Goal: Transaction & Acquisition: Book appointment/travel/reservation

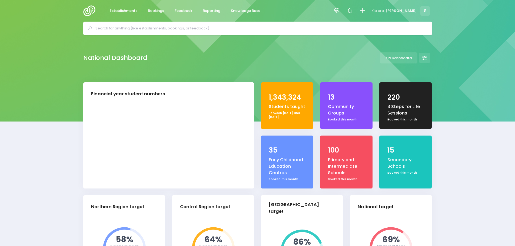
select select "5"
click at [365, 12] on icon at bounding box center [362, 11] width 6 height 6
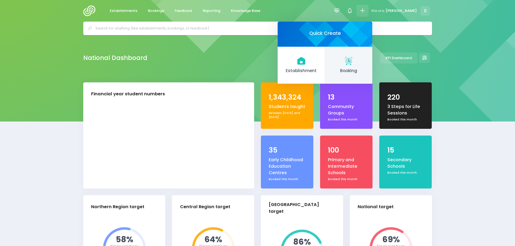
click at [352, 61] on icon at bounding box center [348, 60] width 8 height 8
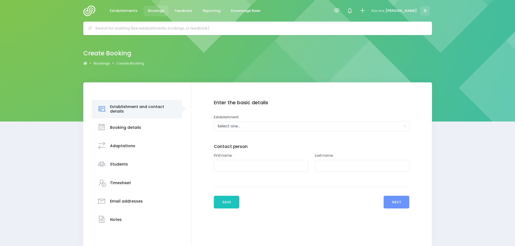
click at [225, 129] on div "Select one..." at bounding box center [310, 126] width 184 height 6
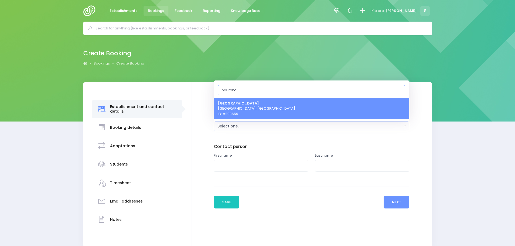
type input "hauroko"
click at [246, 109] on span "Hauroko Valley Primary School Tuatapere, South Island Region ID: e203659" at bounding box center [256, 109] width 77 height 16
select select "203659"
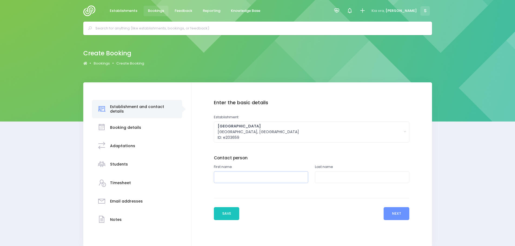
click at [226, 180] on input "text" at bounding box center [261, 177] width 94 height 12
type input "Julia"
click at [320, 180] on input "text" at bounding box center [362, 177] width 94 height 12
type input "Waikato"
click at [396, 212] on button "Next" at bounding box center [396, 213] width 26 height 13
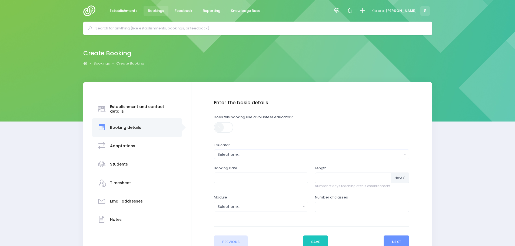
click at [235, 158] on button "Select one..." at bounding box center [311, 155] width 195 height 10
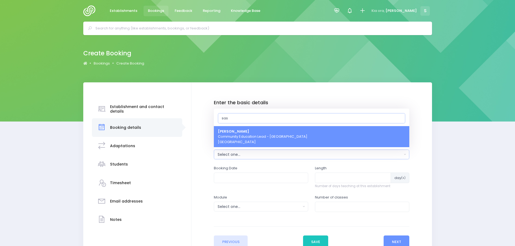
type input "sas"
click at [240, 138] on span "Sasha Frame Community Education Lead - Te Waipounamu South Island Region" at bounding box center [262, 137] width 89 height 16
select select "455801"
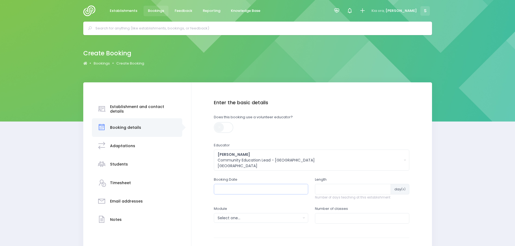
click at [243, 187] on input "text" at bounding box center [261, 189] width 94 height 10
click at [276, 202] on th at bounding box center [277, 202] width 9 height 9
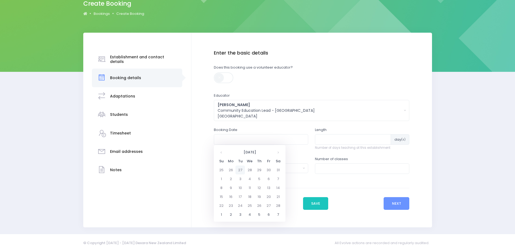
scroll to position [54, 0]
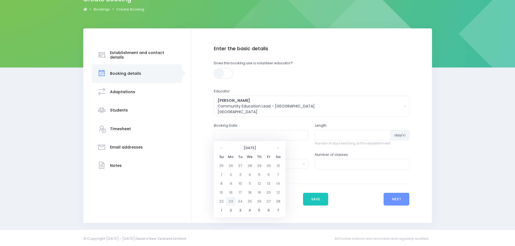
click at [231, 202] on td "23" at bounding box center [230, 201] width 9 height 9
click at [233, 191] on span "1" at bounding box center [232, 189] width 9 height 7
click at [260, 177] on span "1:30" at bounding box center [257, 173] width 15 height 7
type input "23/02/2026 01:30 PM"
click at [330, 133] on input "number" at bounding box center [353, 135] width 76 height 10
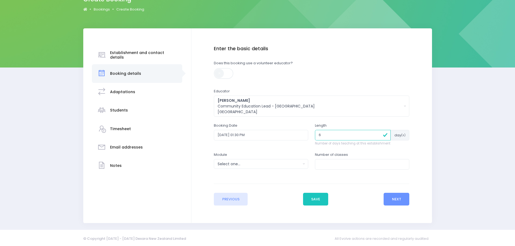
type input "6"
click at [287, 165] on div "Select one..." at bounding box center [259, 164] width 83 height 6
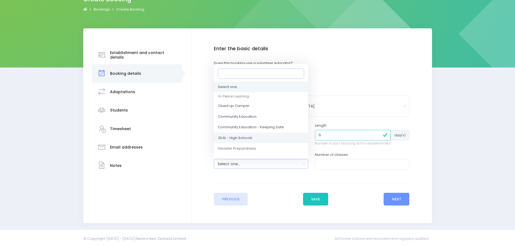
scroll to position [27, 0]
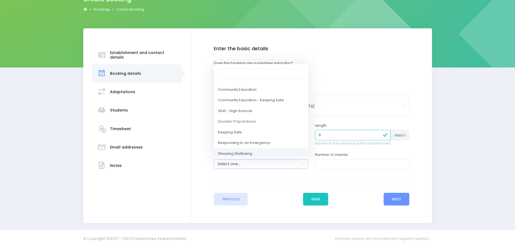
click at [251, 153] on span "Weaving Wellbeing" at bounding box center [235, 153] width 34 height 5
select select "Weaving Wellbeing"
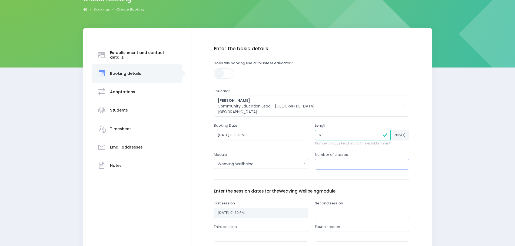
click at [333, 166] on input "number" at bounding box center [362, 164] width 94 height 10
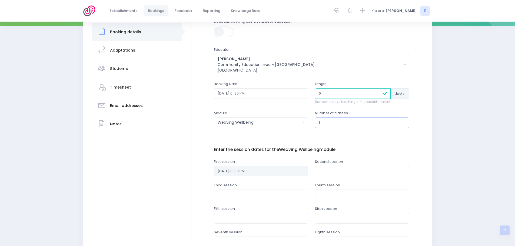
scroll to position [108, 0]
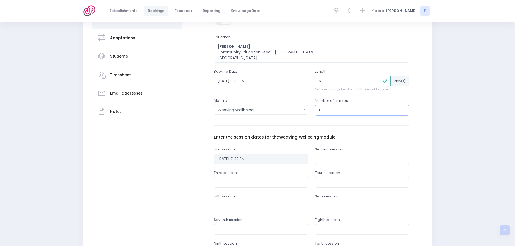
type input "1"
click at [344, 157] on input "text" at bounding box center [362, 159] width 94 height 10
click at [322, 172] on th at bounding box center [322, 171] width 9 height 9
click at [380, 172] on th at bounding box center [378, 171] width 9 height 9
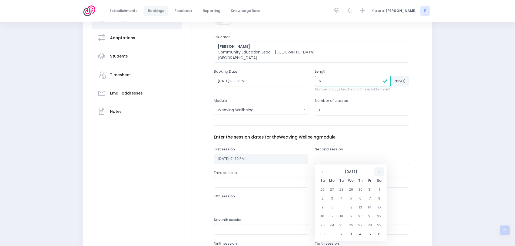
click at [380, 172] on th at bounding box center [378, 171] width 9 height 9
click at [359, 199] on td "5" at bounding box center [359, 198] width 9 height 9
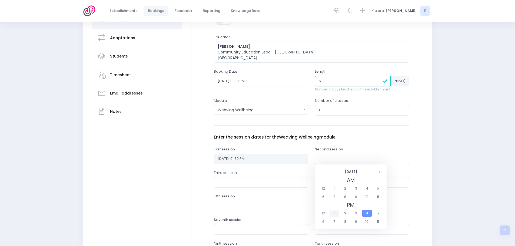
click at [336, 213] on span "1" at bounding box center [333, 213] width 9 height 7
click at [361, 198] on span "1:30" at bounding box center [358, 196] width 15 height 7
type input "05/03/2026 01:30 PM"
click at [256, 80] on input "23/02/2026 01:30 PM" at bounding box center [261, 81] width 94 height 10
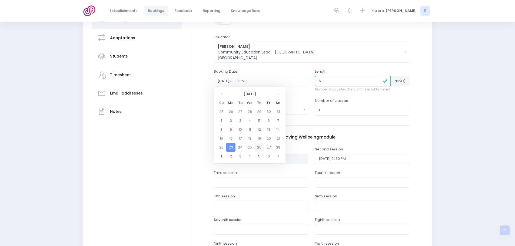
click at [258, 147] on td "26" at bounding box center [258, 147] width 9 height 9
click at [233, 136] on span "1" at bounding box center [232, 135] width 9 height 7
click at [256, 117] on span "1:30" at bounding box center [257, 119] width 15 height 7
type input "26/02/2026 01:30 PM"
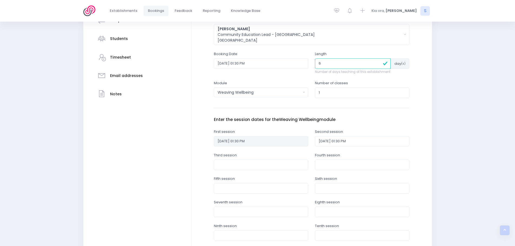
scroll to position [135, 0]
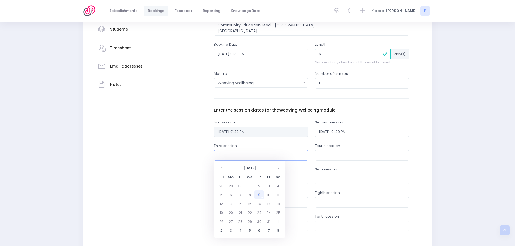
click at [227, 153] on input "text" at bounding box center [261, 155] width 94 height 10
click at [225, 170] on th at bounding box center [220, 168] width 9 height 9
click at [277, 169] on th at bounding box center [277, 168] width 9 height 9
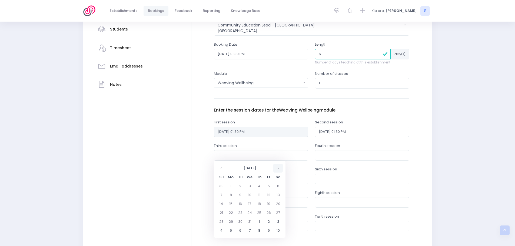
click at [277, 169] on th at bounding box center [277, 168] width 9 height 9
click at [261, 204] on td "12" at bounding box center [258, 203] width 9 height 9
click at [234, 210] on span "1" at bounding box center [232, 209] width 9 height 7
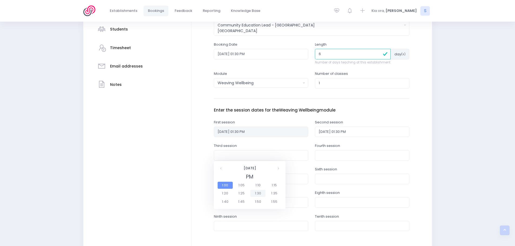
click at [258, 195] on span "1:30" at bounding box center [257, 193] width 15 height 7
type input "12/03/2026 01:30 PM"
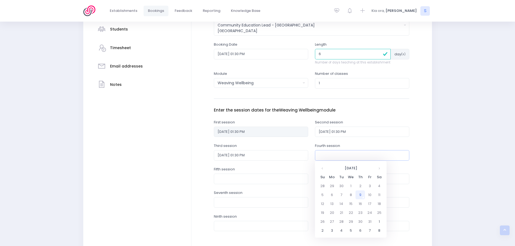
click at [320, 155] on input "text" at bounding box center [362, 155] width 94 height 10
click at [324, 170] on th at bounding box center [322, 168] width 9 height 9
click at [379, 170] on th at bounding box center [378, 168] width 9 height 9
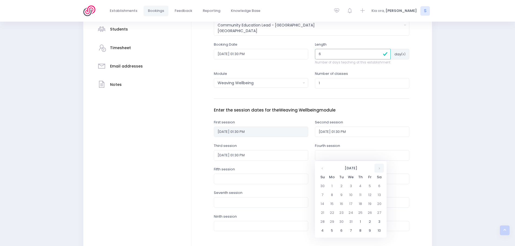
click at [379, 170] on th at bounding box center [378, 168] width 9 height 9
click at [356, 214] on td "19" at bounding box center [359, 212] width 9 height 9
click at [335, 209] on span "1" at bounding box center [333, 209] width 9 height 7
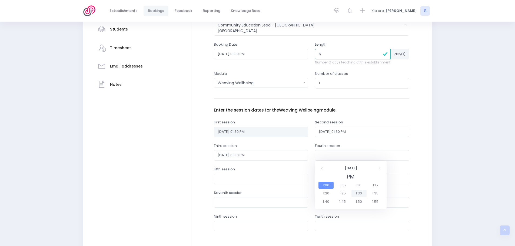
click at [358, 195] on span "1:30" at bounding box center [358, 193] width 15 height 7
type input "19/03/2026 01:30 PM"
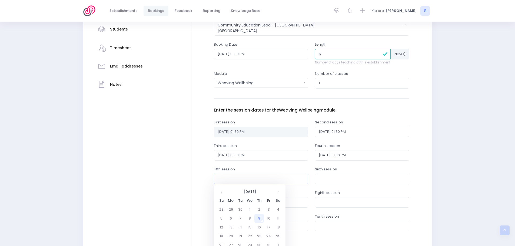
click at [238, 181] on input "text" at bounding box center [261, 179] width 94 height 10
drag, startPoint x: 220, startPoint y: 191, endPoint x: 229, endPoint y: 190, distance: 9.2
click at [220, 191] on th at bounding box center [220, 191] width 9 height 9
click at [278, 192] on th at bounding box center [277, 191] width 9 height 9
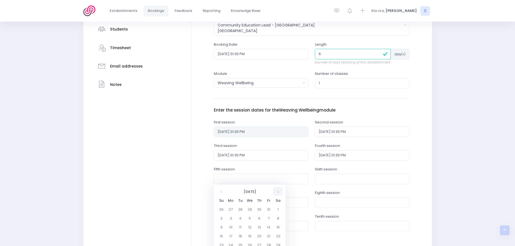
click at [278, 192] on th at bounding box center [277, 191] width 9 height 9
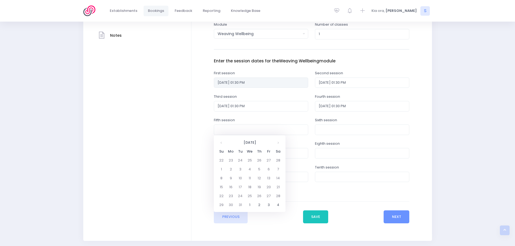
scroll to position [189, 0]
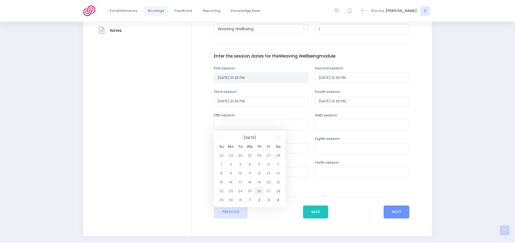
click at [259, 193] on td "26" at bounding box center [258, 191] width 9 height 9
click at [233, 181] on span "1" at bounding box center [232, 179] width 9 height 7
click at [255, 163] on span "1:30" at bounding box center [257, 163] width 15 height 7
type input "26/03/2026 01:30 PM"
click at [335, 126] on input "text" at bounding box center [362, 125] width 94 height 10
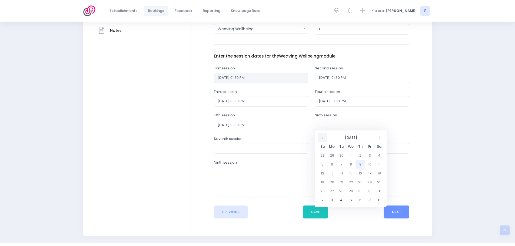
click at [321, 140] on th at bounding box center [322, 137] width 9 height 9
click at [379, 143] on th "Sa" at bounding box center [378, 146] width 9 height 9
click at [379, 141] on th at bounding box center [378, 137] width 9 height 9
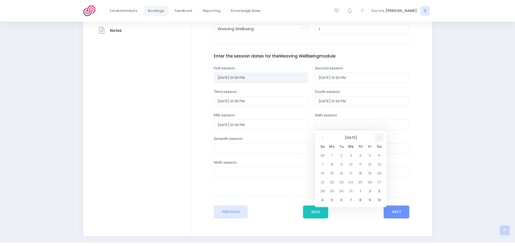
click at [379, 141] on th at bounding box center [378, 137] width 9 height 9
click at [361, 202] on td "2" at bounding box center [359, 200] width 9 height 9
click at [332, 178] on span "1" at bounding box center [333, 179] width 9 height 7
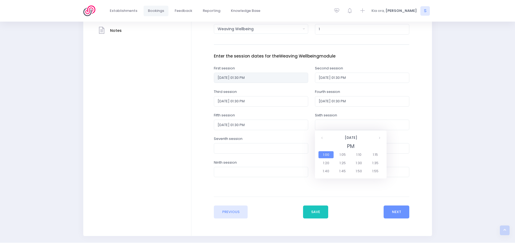
drag, startPoint x: 356, startPoint y: 163, endPoint x: 355, endPoint y: 166, distance: 3.8
click at [356, 162] on span "1:30" at bounding box center [358, 163] width 15 height 7
type input "02/04/2026 01:30 PM"
click at [399, 209] on button "Next" at bounding box center [396, 212] width 26 height 13
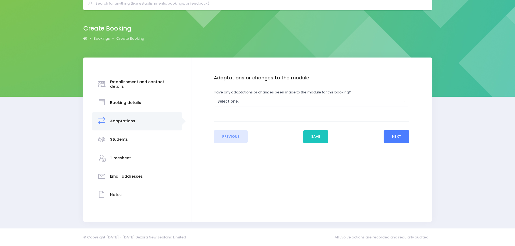
scroll to position [0, 0]
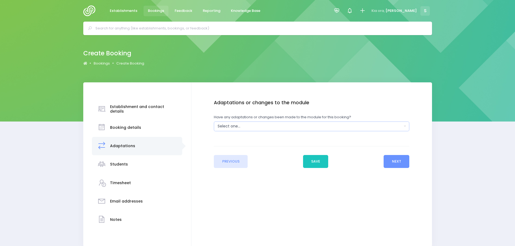
click at [245, 129] on button "Select one..." at bounding box center [311, 127] width 195 height 10
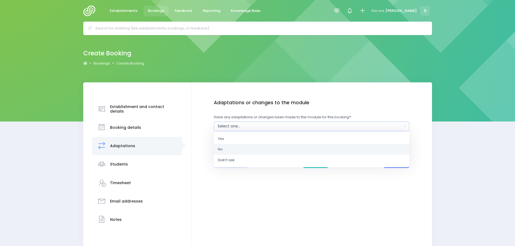
drag, startPoint x: 236, startPoint y: 151, endPoint x: 239, endPoint y: 153, distance: 4.4
click at [236, 151] on link "No" at bounding box center [311, 149] width 195 height 11
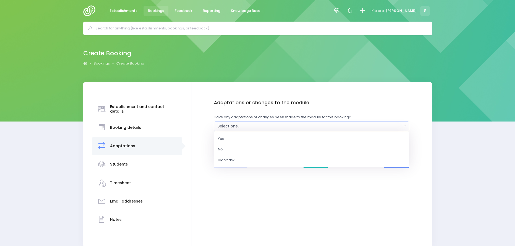
select select "No"
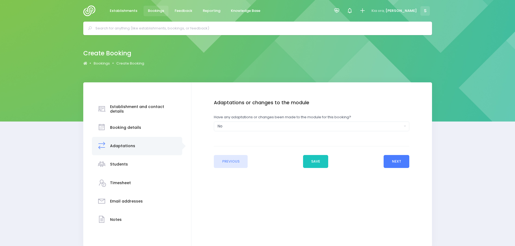
click at [398, 163] on button "Next" at bounding box center [396, 161] width 26 height 13
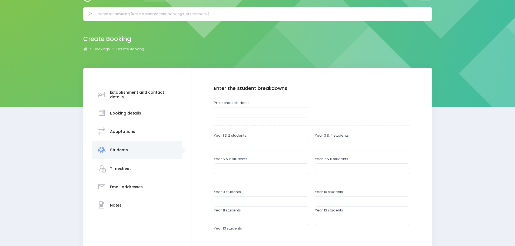
scroll to position [27, 0]
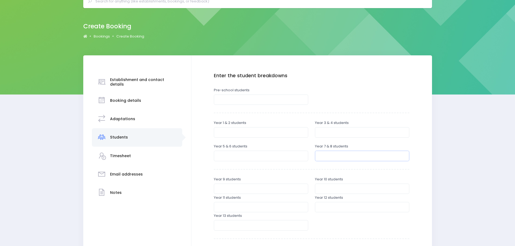
click at [331, 155] on input "number" at bounding box center [362, 156] width 94 height 10
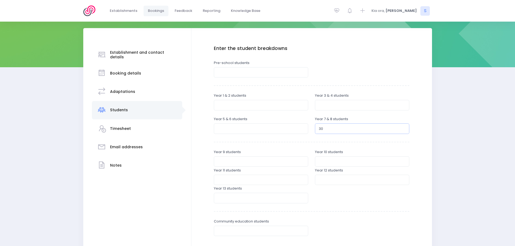
scroll to position [108, 0]
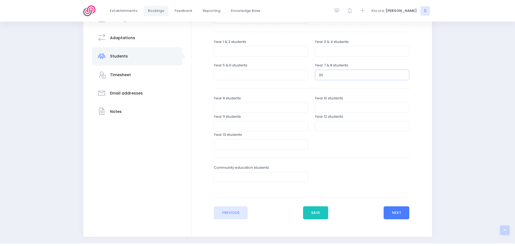
type input "30"
click at [400, 214] on button "Next" at bounding box center [396, 212] width 26 height 13
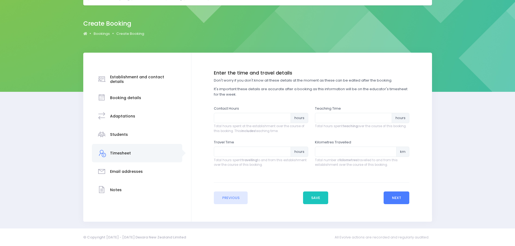
scroll to position [0, 0]
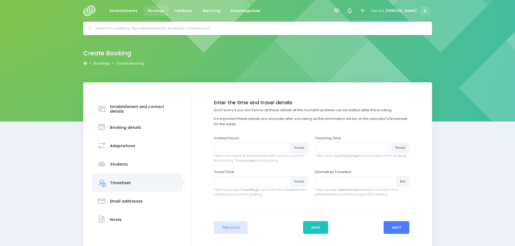
click at [400, 227] on button "Next" at bounding box center [396, 227] width 26 height 13
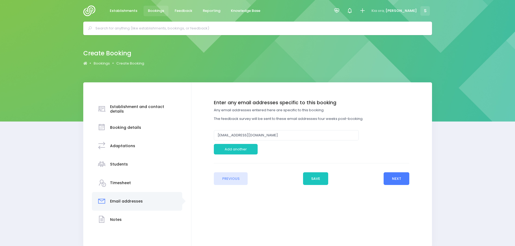
click at [403, 181] on button "Next" at bounding box center [396, 178] width 26 height 13
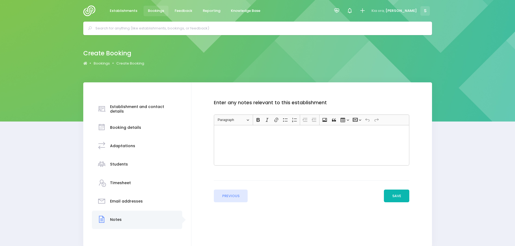
click at [399, 200] on button "Save" at bounding box center [396, 196] width 25 height 13
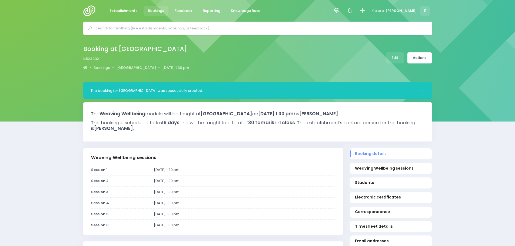
select select "5"
click at [422, 58] on link "Actions" at bounding box center [419, 57] width 25 height 11
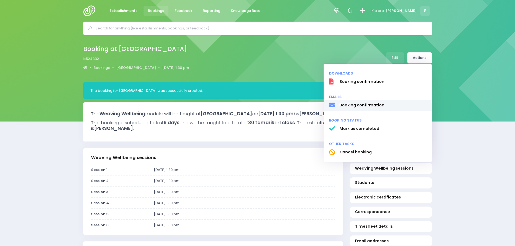
click at [389, 104] on span "Booking confirmation" at bounding box center [382, 105] width 87 height 6
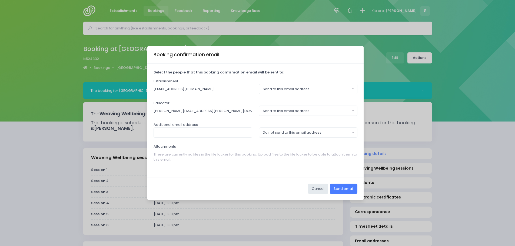
click at [353, 191] on button "Send email" at bounding box center [344, 189] width 28 height 10
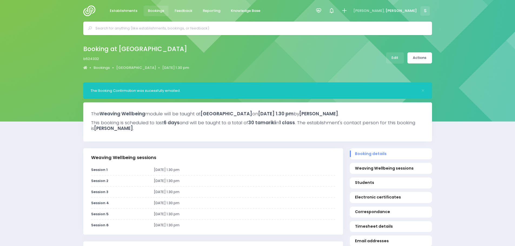
select select "5"
click at [158, 11] on span "Bookings" at bounding box center [156, 10] width 16 height 5
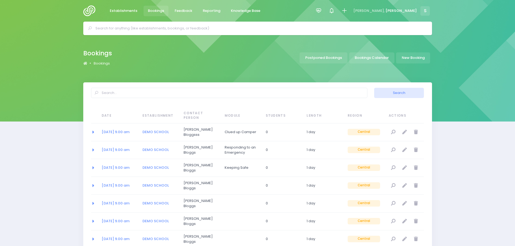
select select "20"
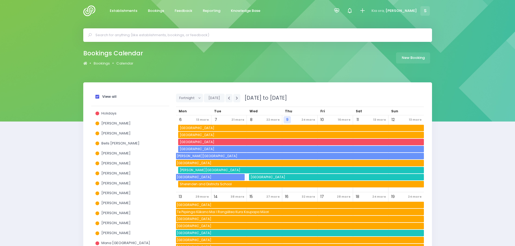
click at [96, 98] on span at bounding box center [97, 97] width 4 height 4
click at [0, 0] on input "View all" at bounding box center [0, 0] width 0 height 0
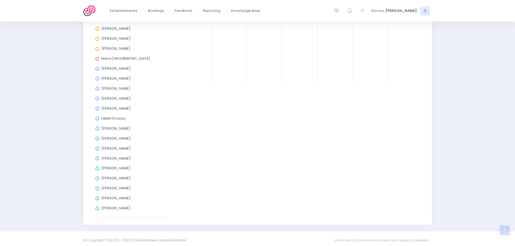
scroll to position [188, 0]
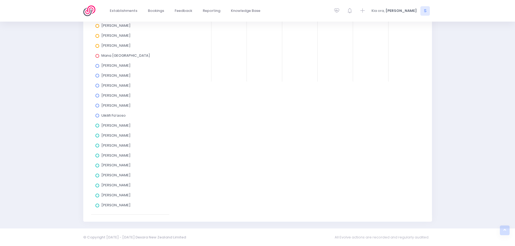
click at [97, 206] on span at bounding box center [97, 206] width 4 height 4
click at [0, 0] on input "[PERSON_NAME]" at bounding box center [0, 0] width 0 height 0
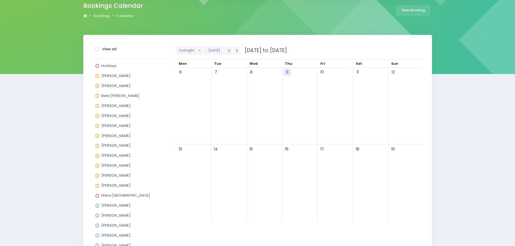
scroll to position [0, 0]
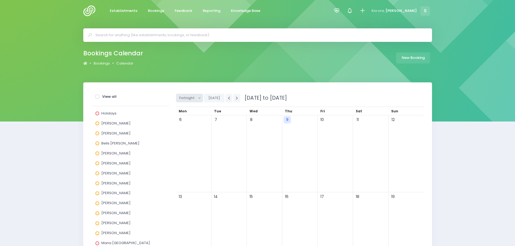
click at [196, 100] on button "Fortnight" at bounding box center [189, 98] width 27 height 9
click at [187, 139] on link "Month" at bounding box center [193, 139] width 35 height 10
click at [237, 98] on icon "button" at bounding box center [237, 98] width 2 height 4
click at [235, 101] on button "button" at bounding box center [236, 98] width 7 height 8
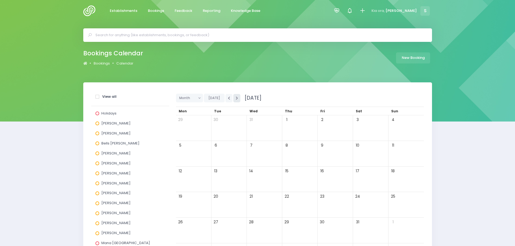
click at [236, 97] on icon "button" at bounding box center [237, 98] width 2 height 4
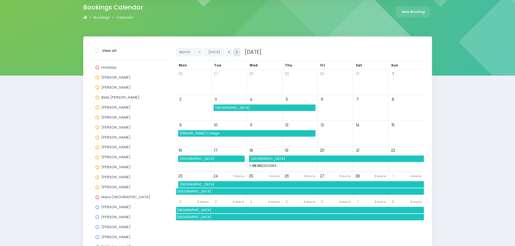
scroll to position [54, 0]
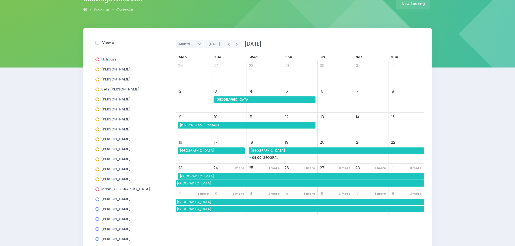
click at [305, 168] on span "3 more" at bounding box center [309, 168] width 14 height 7
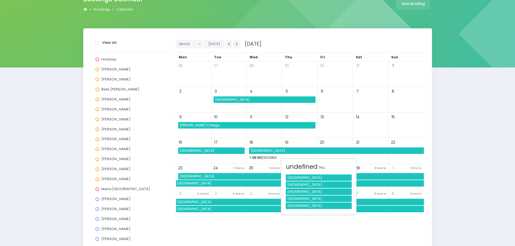
click at [295, 200] on div "Mararoa School" at bounding box center [319, 199] width 66 height 6
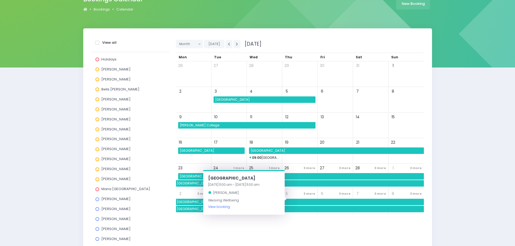
click at [218, 208] on link "View booking" at bounding box center [219, 207] width 22 height 5
click at [183, 175] on span "Takitimu Primary School" at bounding box center [301, 176] width 245 height 6
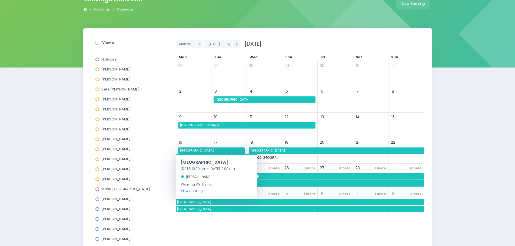
click at [189, 191] on link "View booking" at bounding box center [192, 191] width 22 height 5
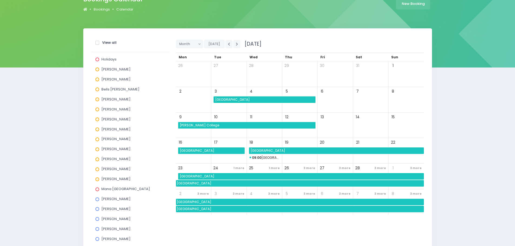
click at [208, 219] on div "Month Day Week Fortnight Month Today February 2026 Mon Tue" at bounding box center [299, 191] width 255 height 313
click at [239, 167] on span "1 more" at bounding box center [239, 168] width 14 height 7
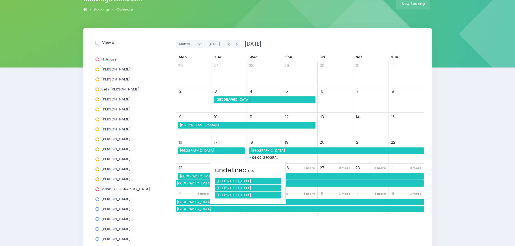
click at [236, 195] on div "Tokanui School" at bounding box center [248, 195] width 66 height 6
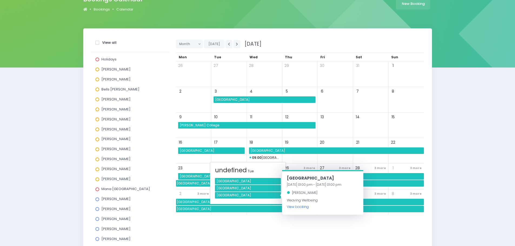
click at [295, 208] on link "View booking" at bounding box center [298, 207] width 22 height 5
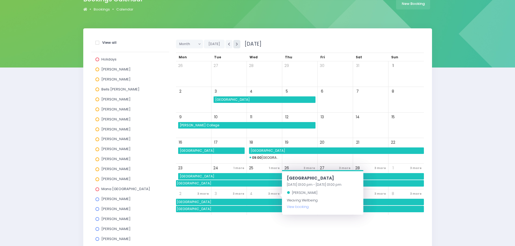
click at [238, 47] on button "button" at bounding box center [236, 44] width 7 height 8
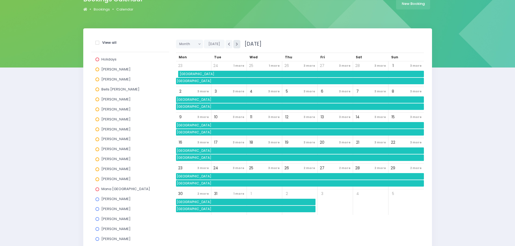
click at [238, 47] on button "button" at bounding box center [236, 44] width 7 height 8
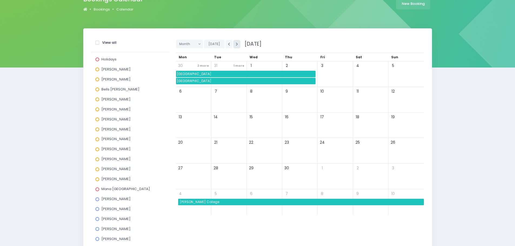
click at [238, 47] on button "button" at bounding box center [236, 44] width 7 height 8
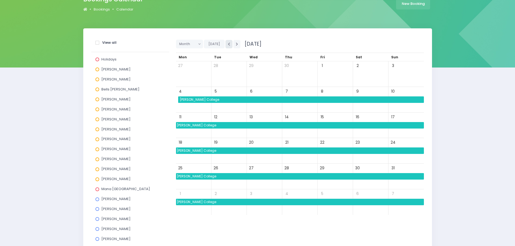
click at [228, 45] on icon "button" at bounding box center [229, 44] width 2 height 4
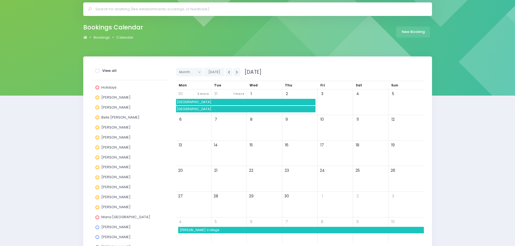
scroll to position [0, 0]
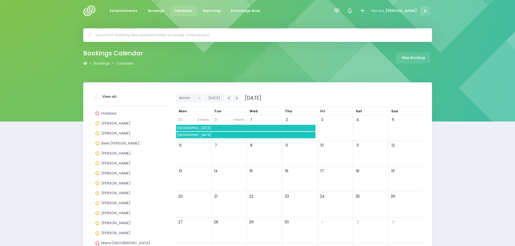
click at [189, 11] on span "Feedback" at bounding box center [184, 10] width 18 height 5
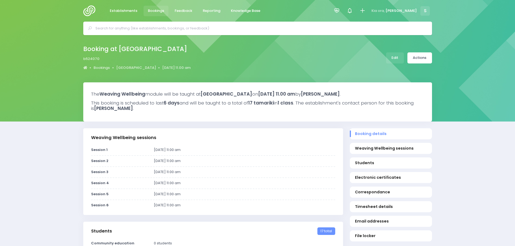
select select "5"
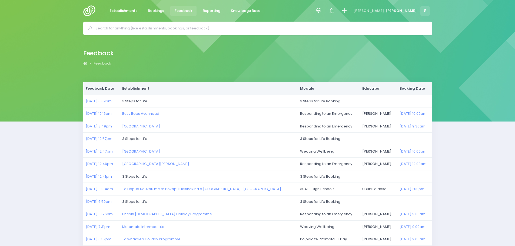
click at [88, 9] on img at bounding box center [90, 10] width 15 height 11
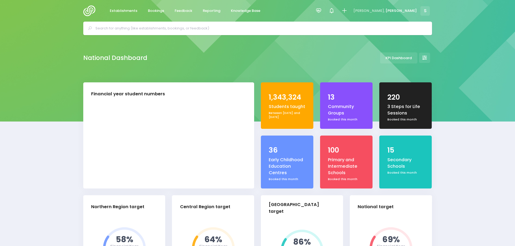
select select "5"
